Goal: Find specific page/section: Find specific page/section

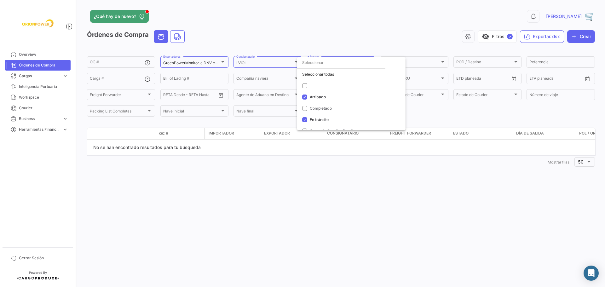
click at [31, 53] on div at bounding box center [302, 143] width 605 height 287
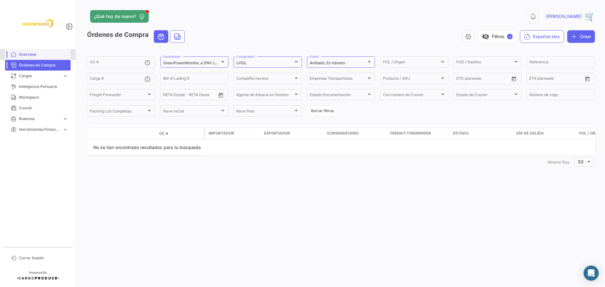
click at [34, 56] on span "Overview" at bounding box center [43, 55] width 49 height 6
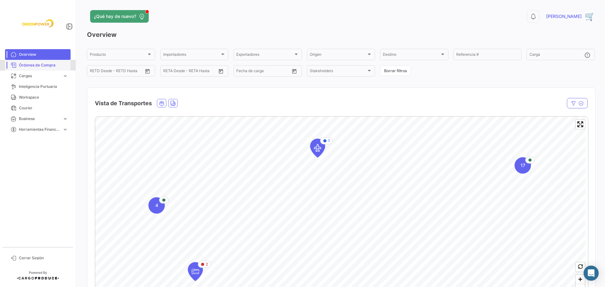
click at [26, 65] on span "Órdenes de Compra" at bounding box center [43, 65] width 49 height 6
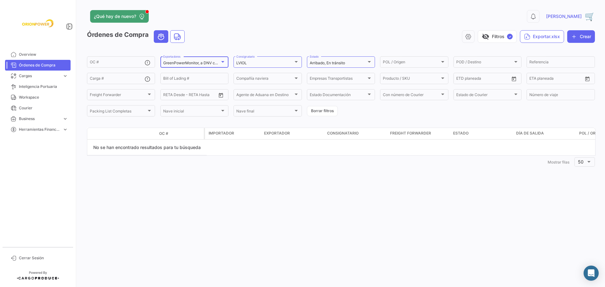
click at [222, 63] on div at bounding box center [223, 61] width 6 height 5
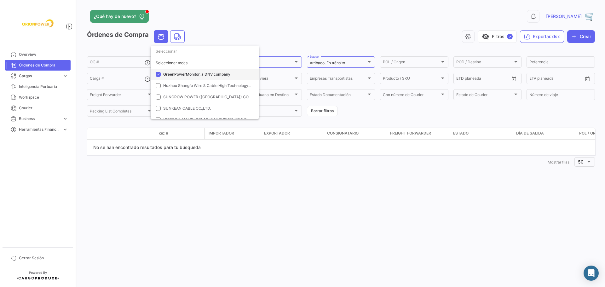
click at [160, 75] on mat-pseudo-checkbox at bounding box center [158, 74] width 5 height 5
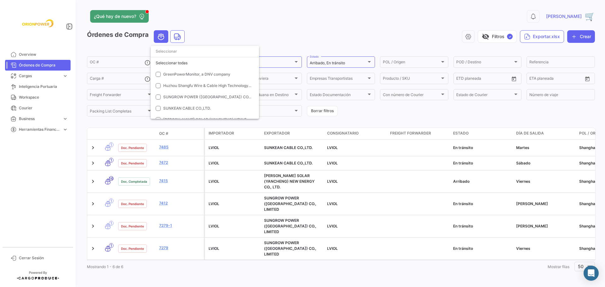
click at [367, 60] on div at bounding box center [302, 143] width 605 height 287
click at [369, 61] on div at bounding box center [368, 62] width 3 height 2
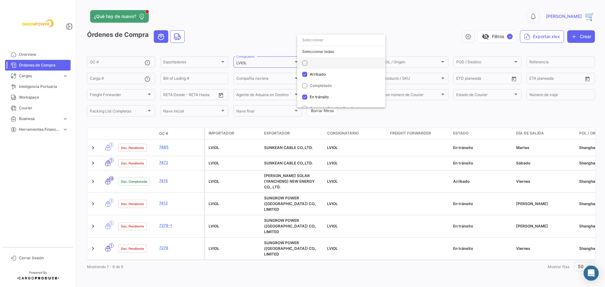
scroll to position [7, 0]
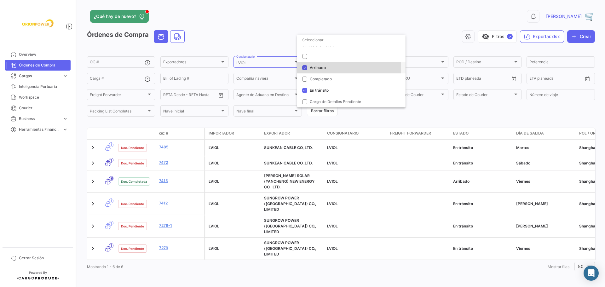
click at [312, 67] on span "Arribado" at bounding box center [318, 67] width 16 height 5
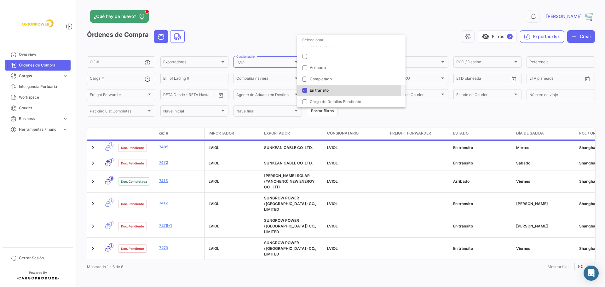
click at [313, 89] on span "En tránsito" at bounding box center [319, 90] width 19 height 5
click at [265, 66] on div at bounding box center [302, 143] width 605 height 287
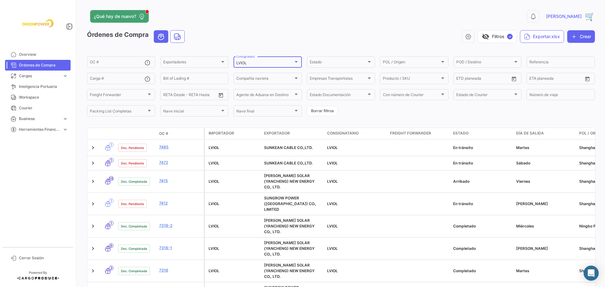
click at [297, 61] on div at bounding box center [296, 61] width 6 height 5
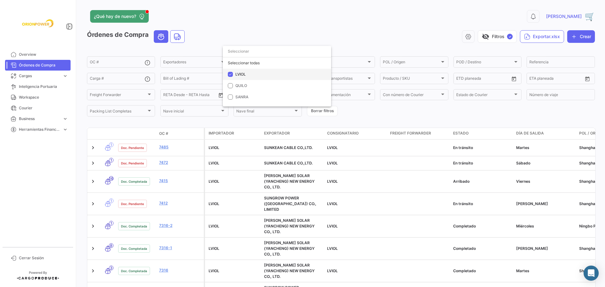
click at [237, 75] on span "LVIOL" at bounding box center [240, 74] width 10 height 5
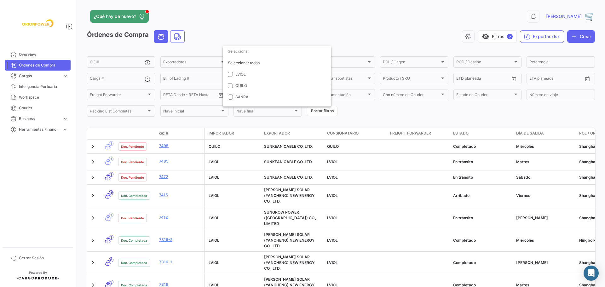
drag, startPoint x: 603, startPoint y: 122, endPoint x: 579, endPoint y: 130, distance: 24.8
click at [594, 139] on div at bounding box center [302, 143] width 605 height 287
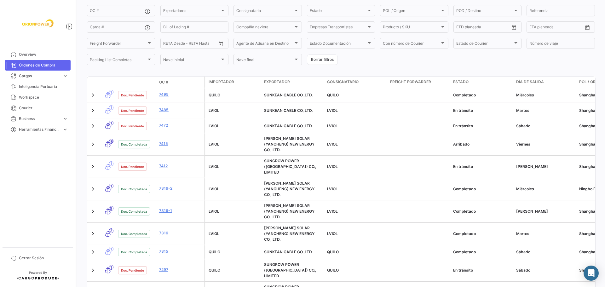
scroll to position [0, 0]
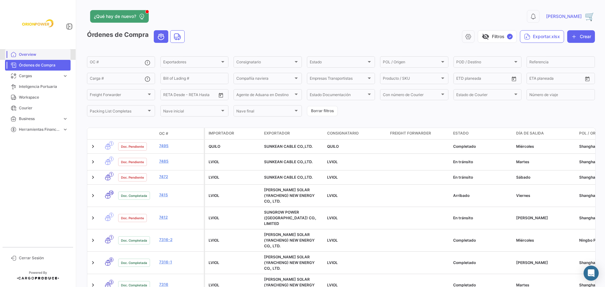
click at [30, 53] on span "Overview" at bounding box center [43, 55] width 49 height 6
